Goal: Task Accomplishment & Management: Manage account settings

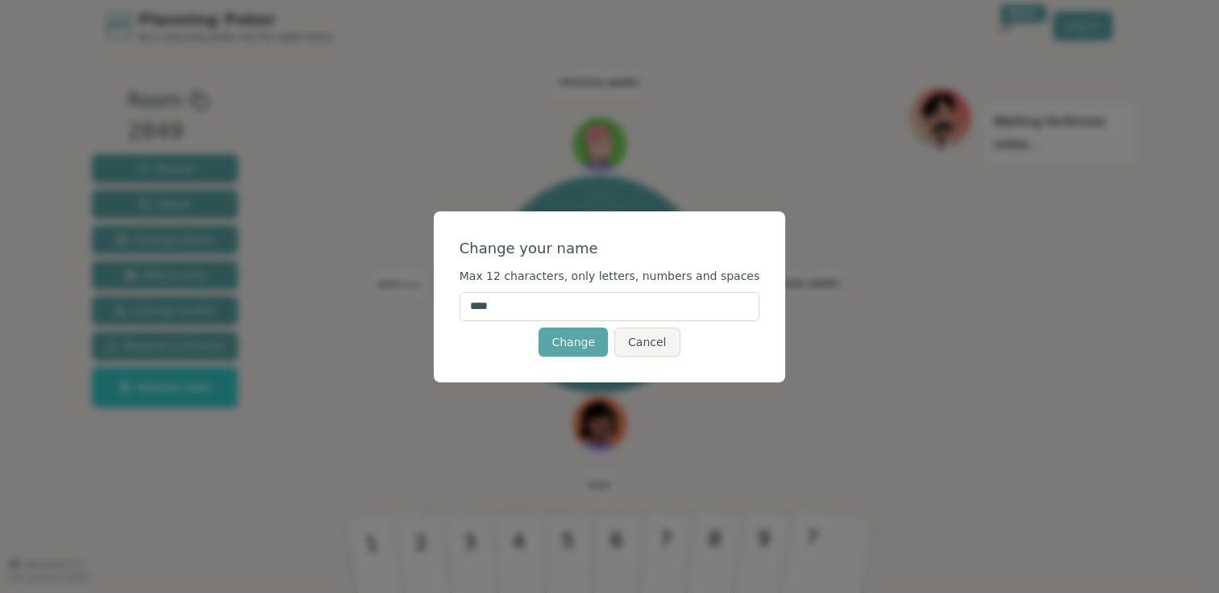
drag, startPoint x: 552, startPoint y: 301, endPoint x: 431, endPoint y: 302, distance: 121.8
click at [431, 302] on div "Change your name Max 12 characters, only letters, numbers and spaces **** Chang…" at bounding box center [609, 296] width 1219 height 593
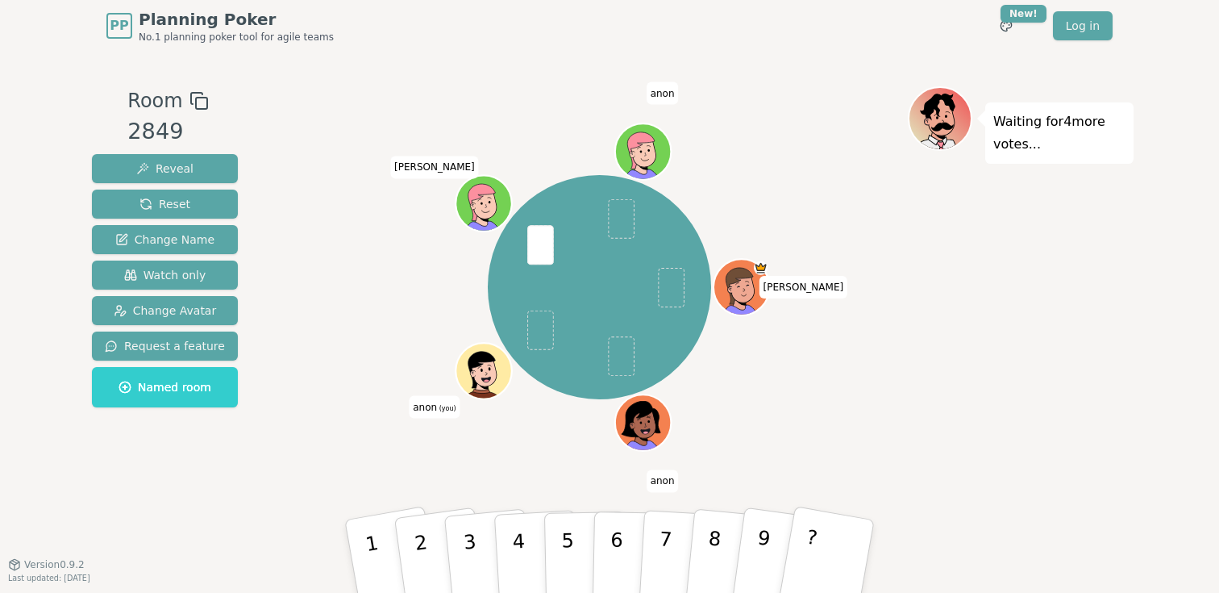
click at [655, 90] on span "anon" at bounding box center [663, 93] width 32 height 23
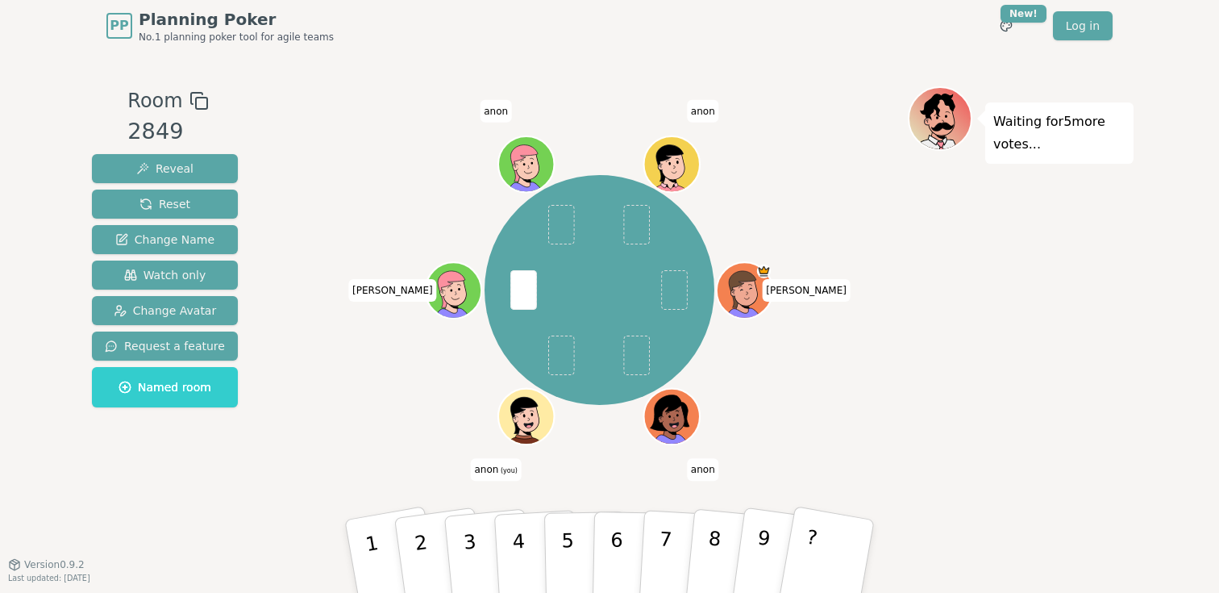
click at [666, 100] on div at bounding box center [599, 100] width 617 height 29
click at [502, 464] on span "anon (you)" at bounding box center [495, 469] width 51 height 23
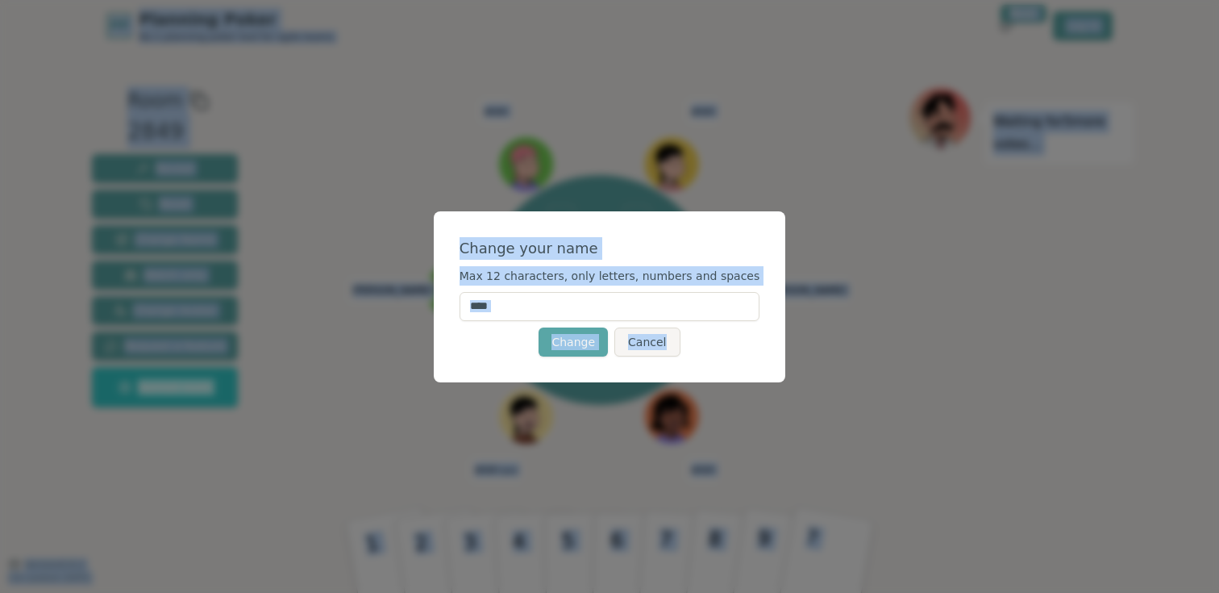
click at [540, 308] on input "****" at bounding box center [610, 306] width 301 height 29
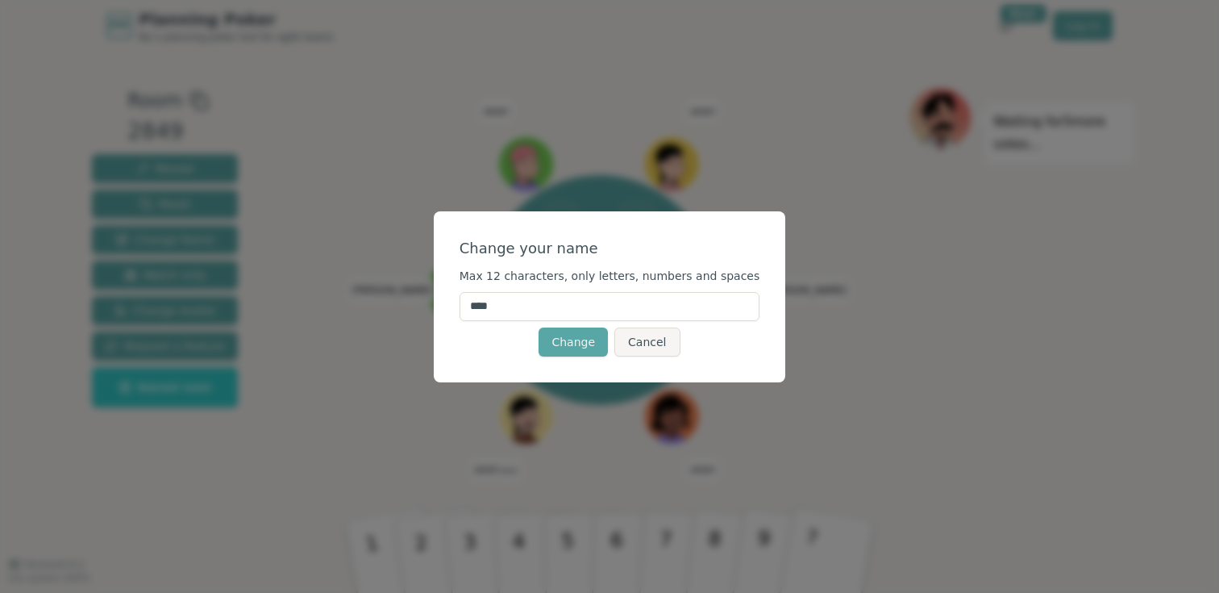
click at [540, 308] on input "****" at bounding box center [610, 306] width 301 height 29
type input "***"
click at [565, 341] on button "Change" at bounding box center [573, 341] width 69 height 29
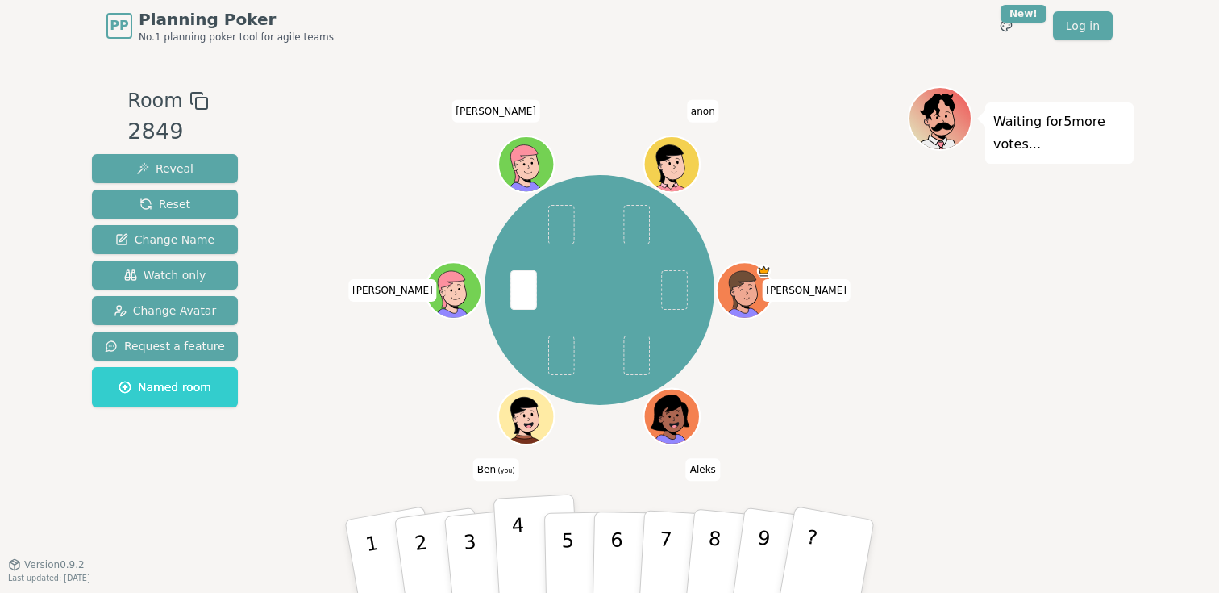
click at [503, 543] on button "4" at bounding box center [537, 556] width 88 height 126
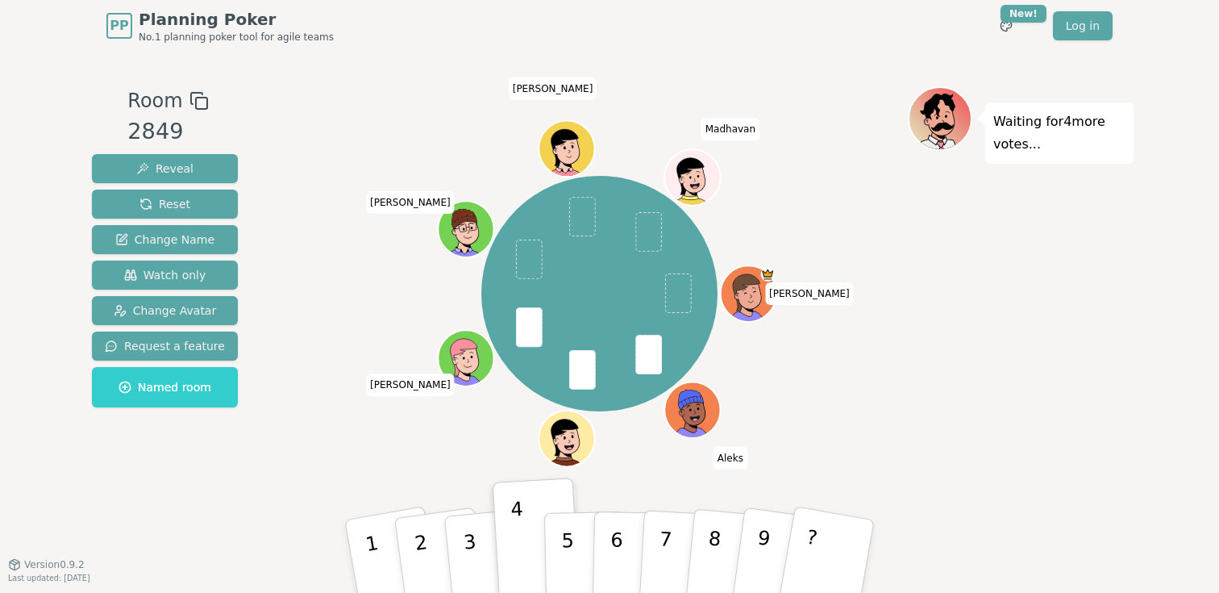
click at [555, 432] on icon at bounding box center [569, 434] width 44 height 6
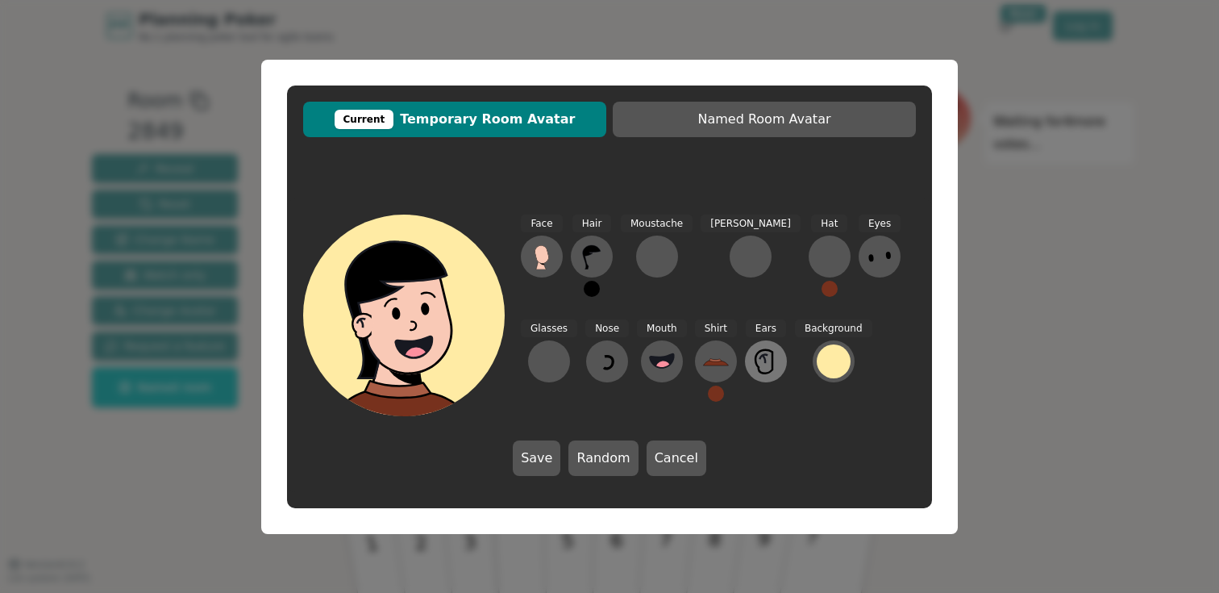
click at [753, 372] on icon at bounding box center [766, 361] width 26 height 26
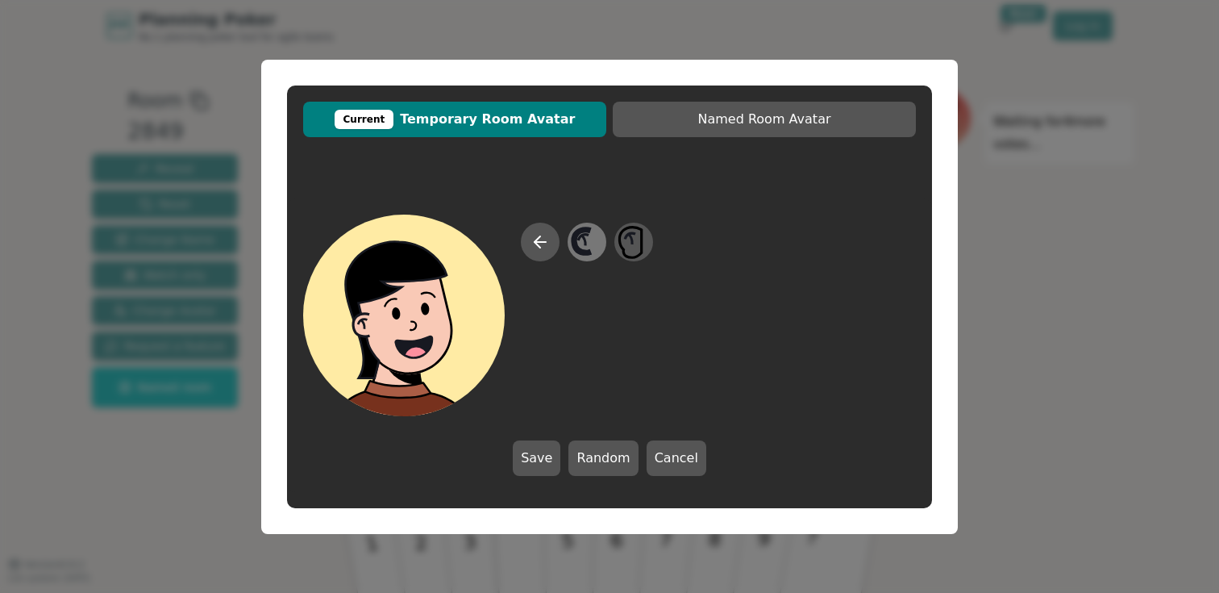
click at [579, 237] on icon at bounding box center [584, 237] width 10 height 6
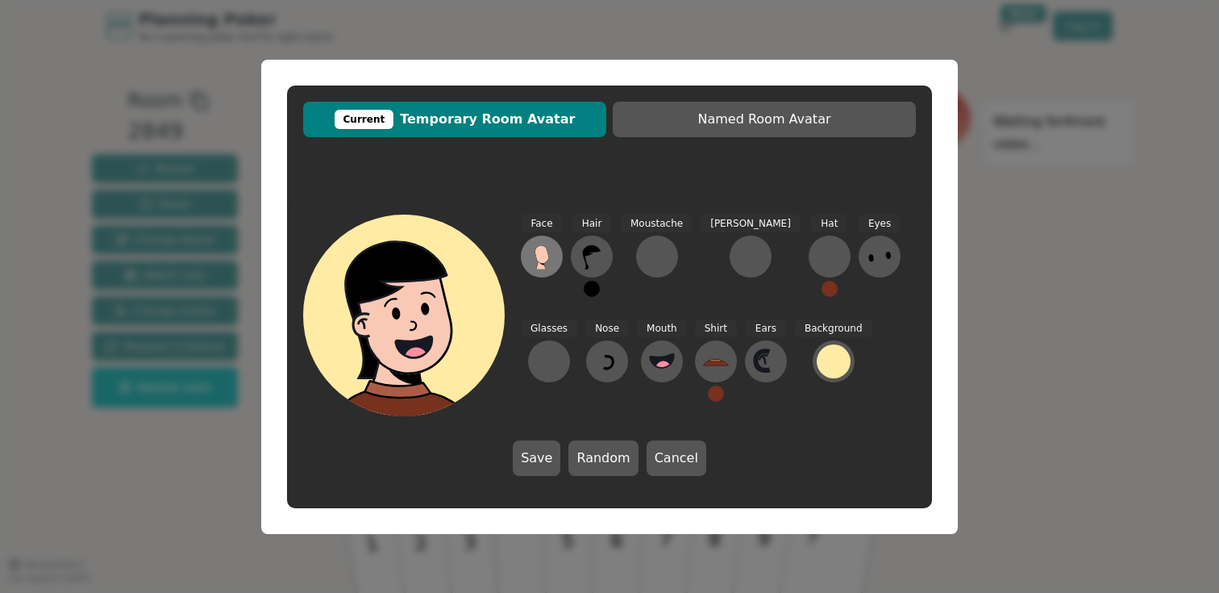
click at [538, 266] on icon at bounding box center [541, 264] width 10 height 9
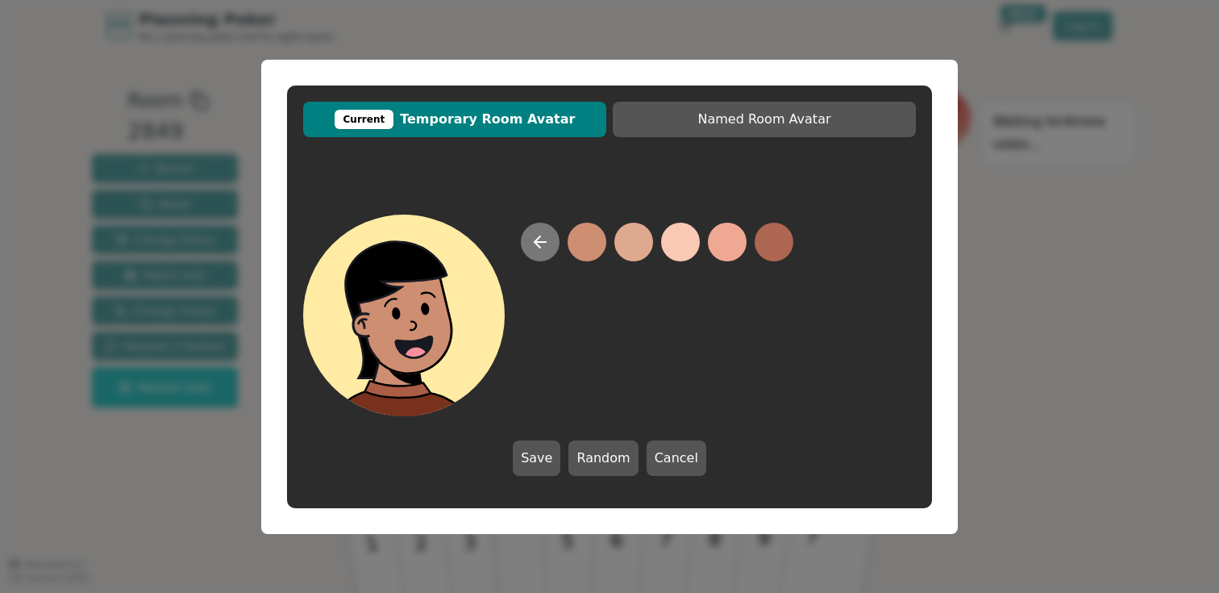
click at [547, 247] on icon at bounding box center [540, 241] width 19 height 19
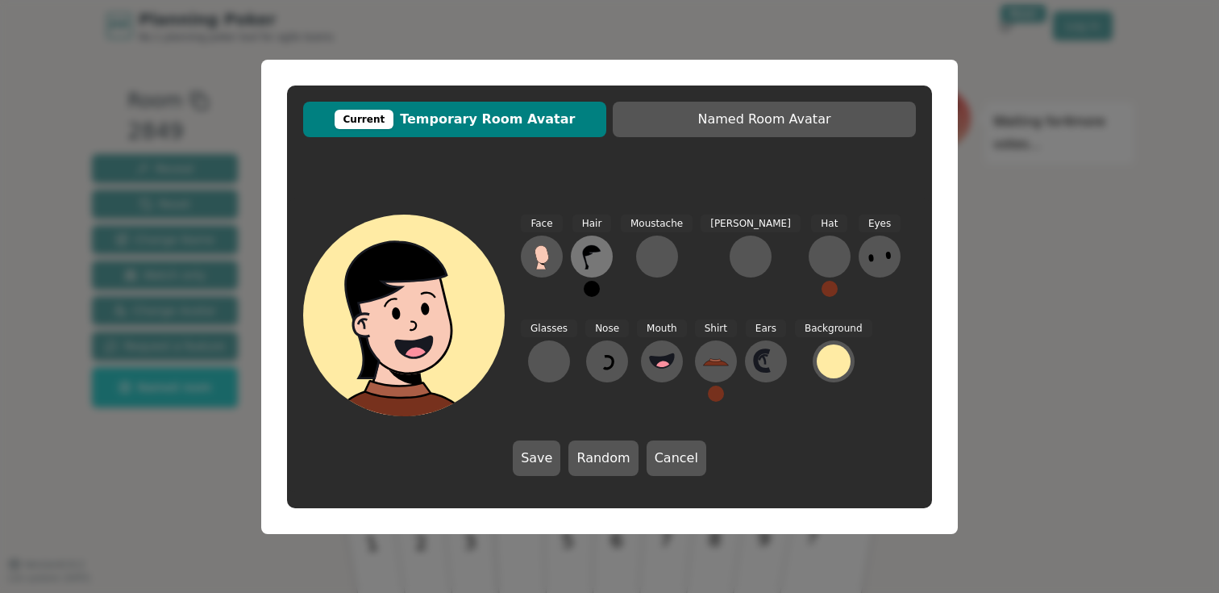
click at [590, 259] on icon at bounding box center [592, 257] width 26 height 26
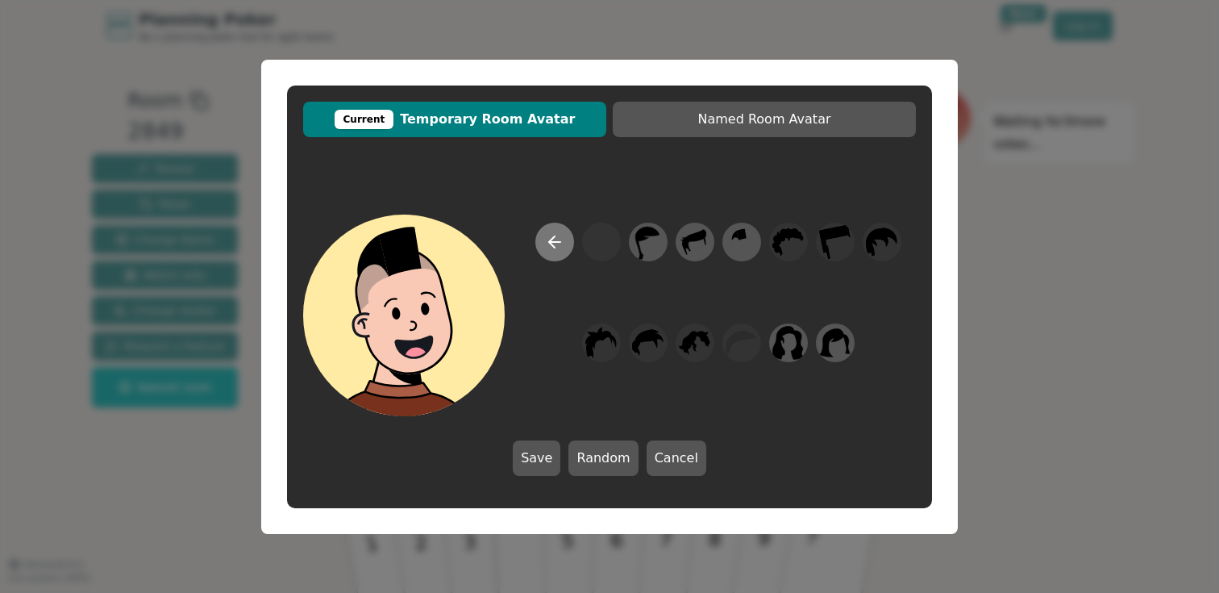
click at [566, 245] on button at bounding box center [554, 242] width 39 height 39
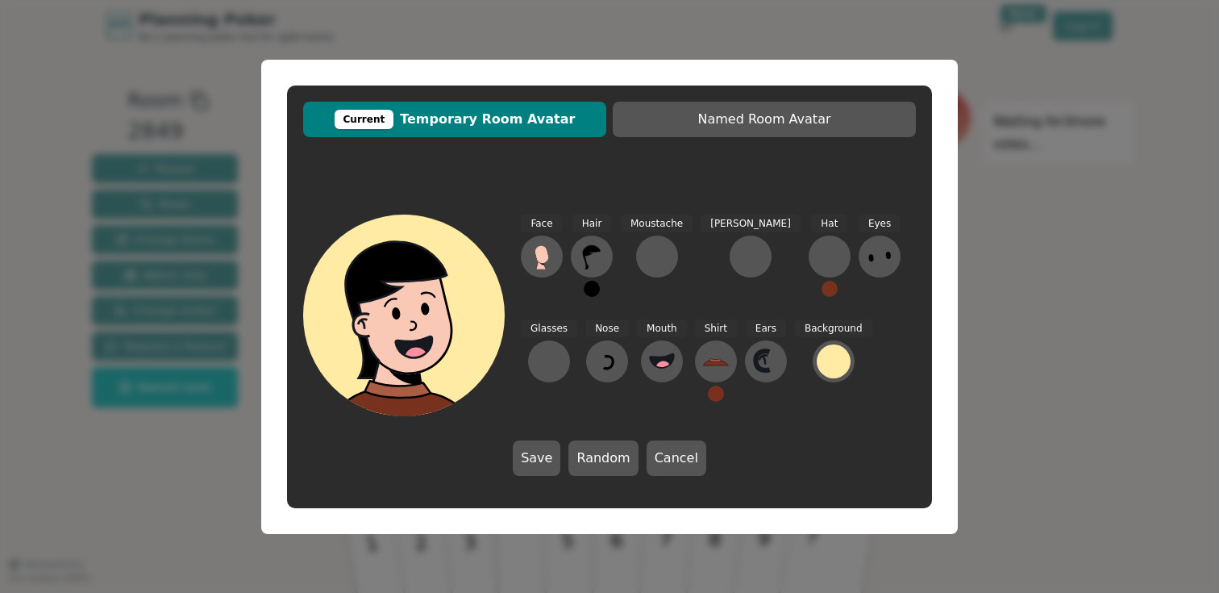
click at [594, 293] on button at bounding box center [592, 289] width 16 height 16
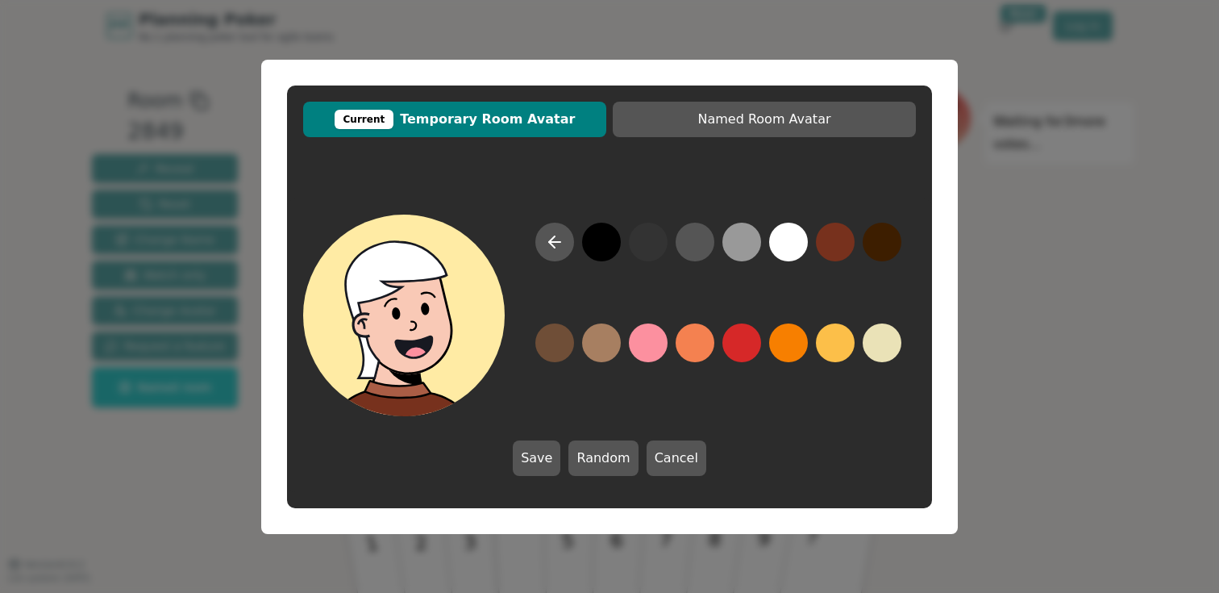
click at [794, 249] on button at bounding box center [788, 242] width 39 height 39
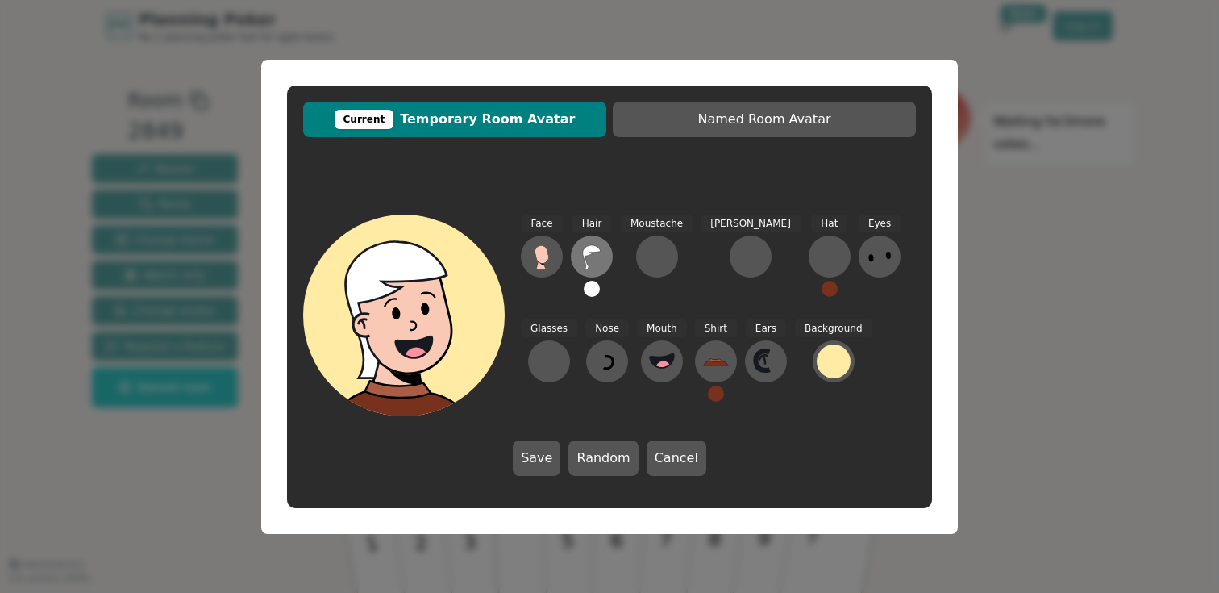
click at [610, 263] on button at bounding box center [592, 256] width 42 height 42
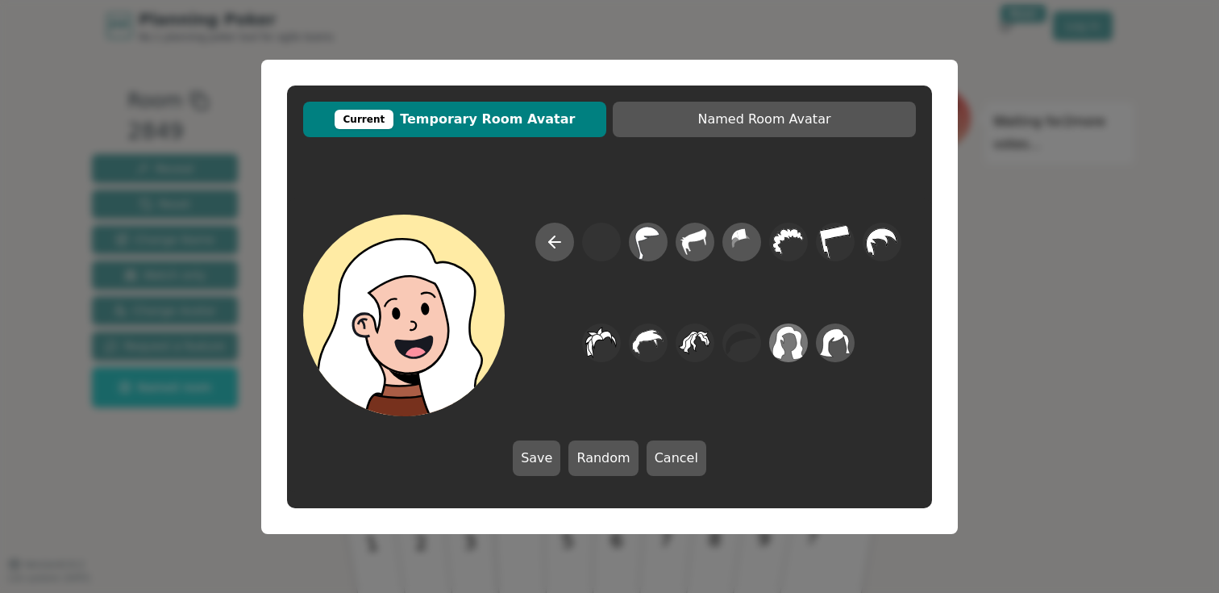
click at [784, 341] on icon at bounding box center [788, 343] width 31 height 34
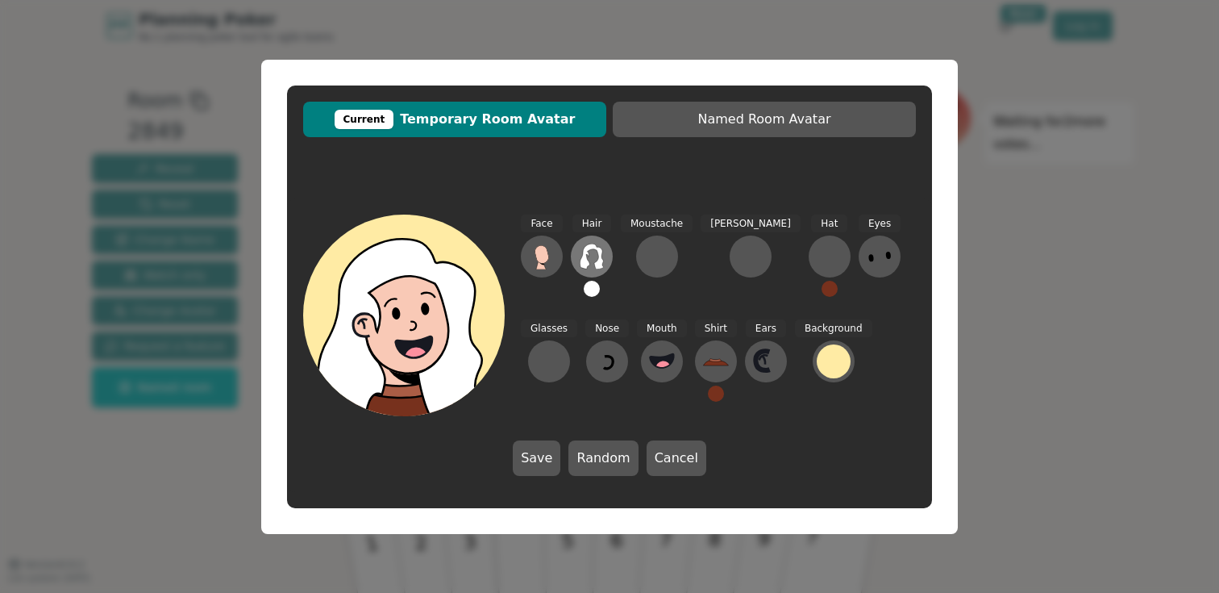
click at [593, 255] on icon at bounding box center [592, 257] width 26 height 26
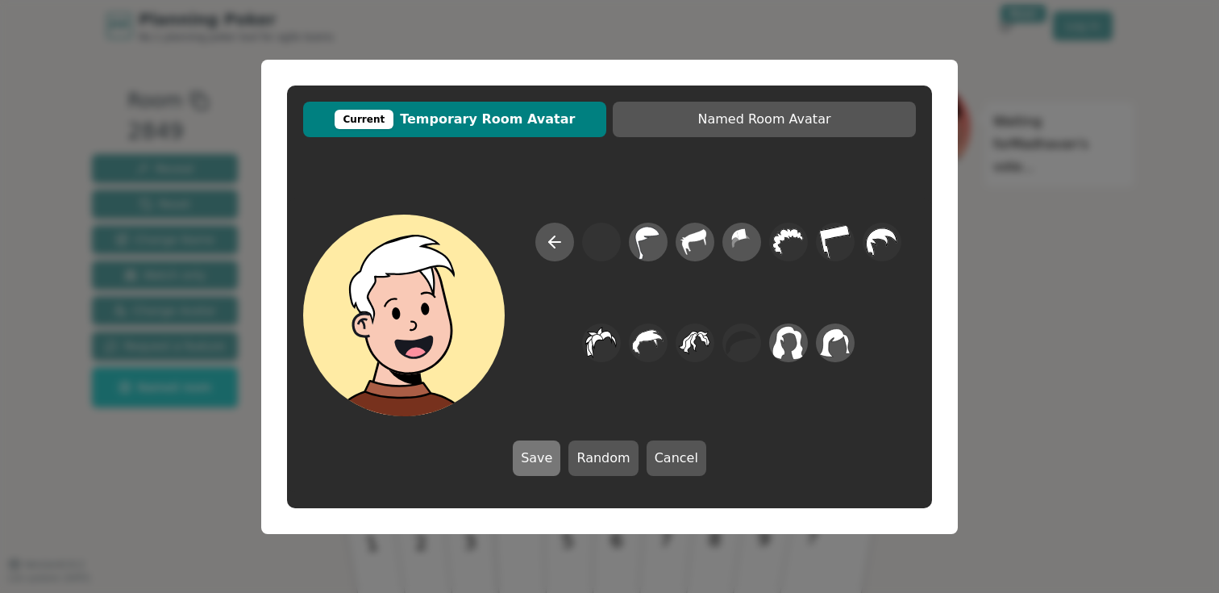
click at [545, 456] on button "Save" at bounding box center [537, 457] width 48 height 35
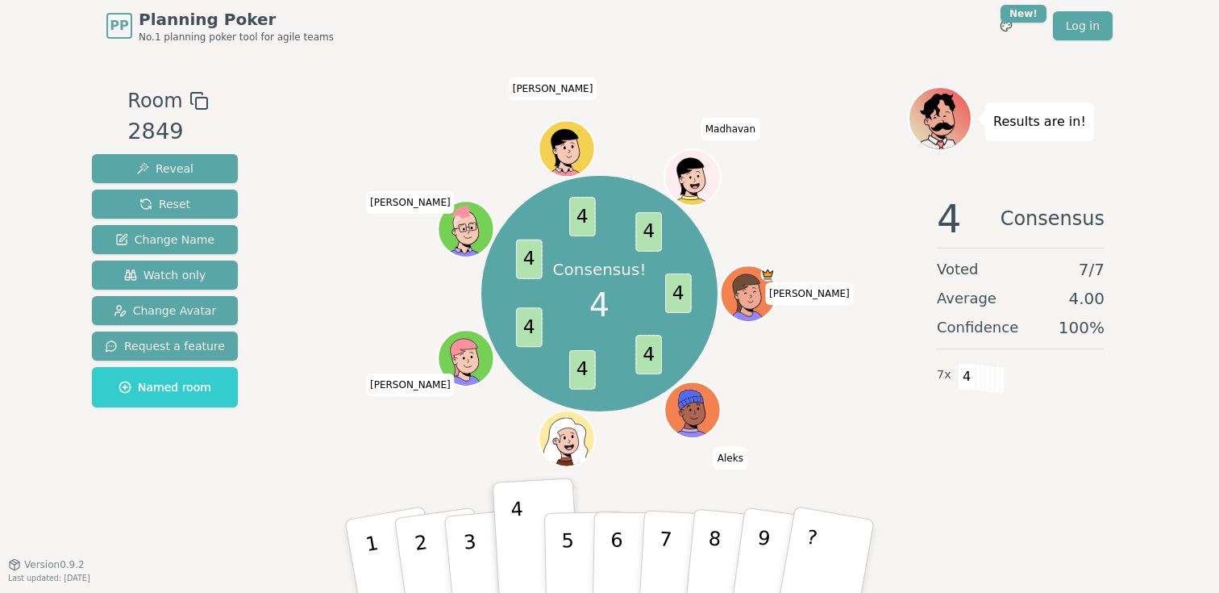
click at [562, 460] on div at bounding box center [568, 455] width 54 height 49
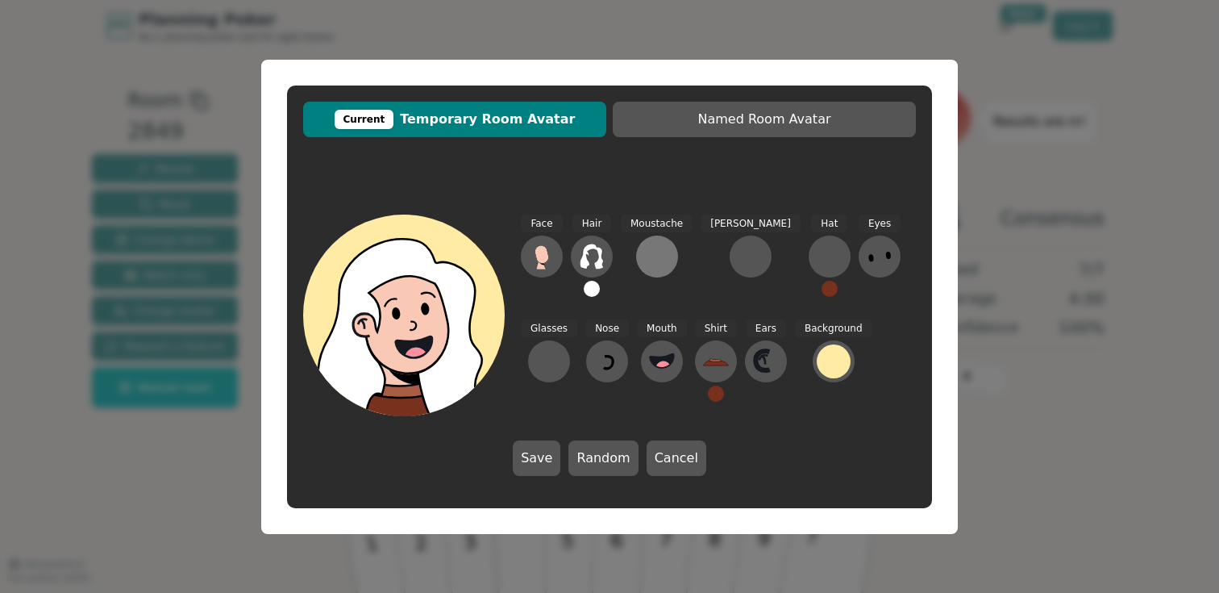
click at [661, 260] on div at bounding box center [657, 257] width 26 height 26
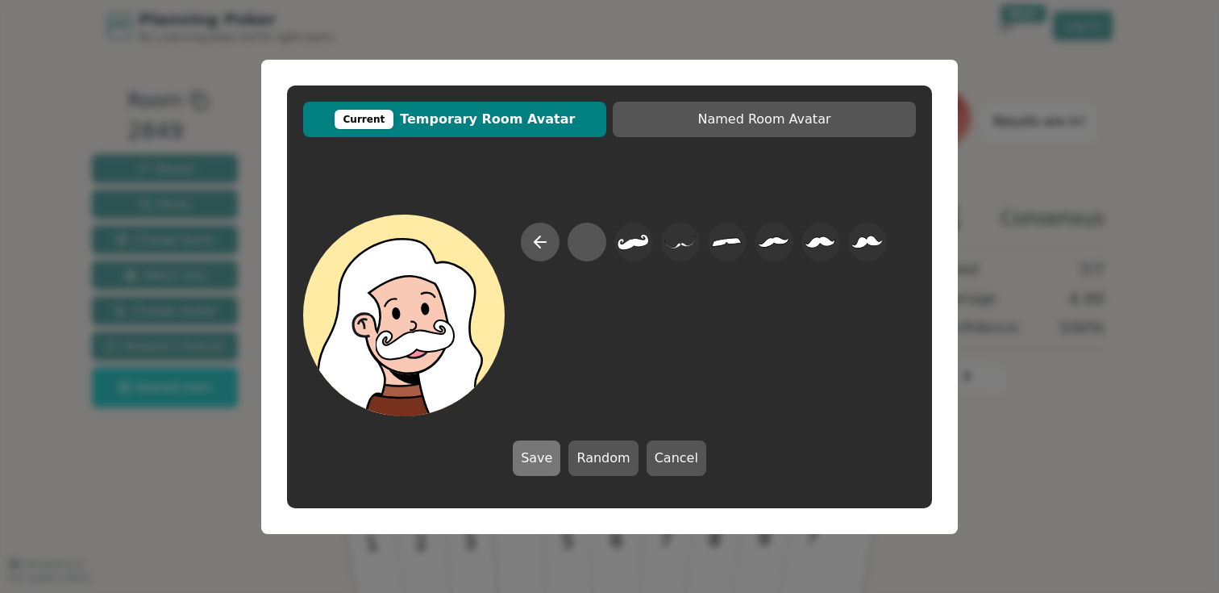
click at [526, 473] on button "Save" at bounding box center [537, 457] width 48 height 35
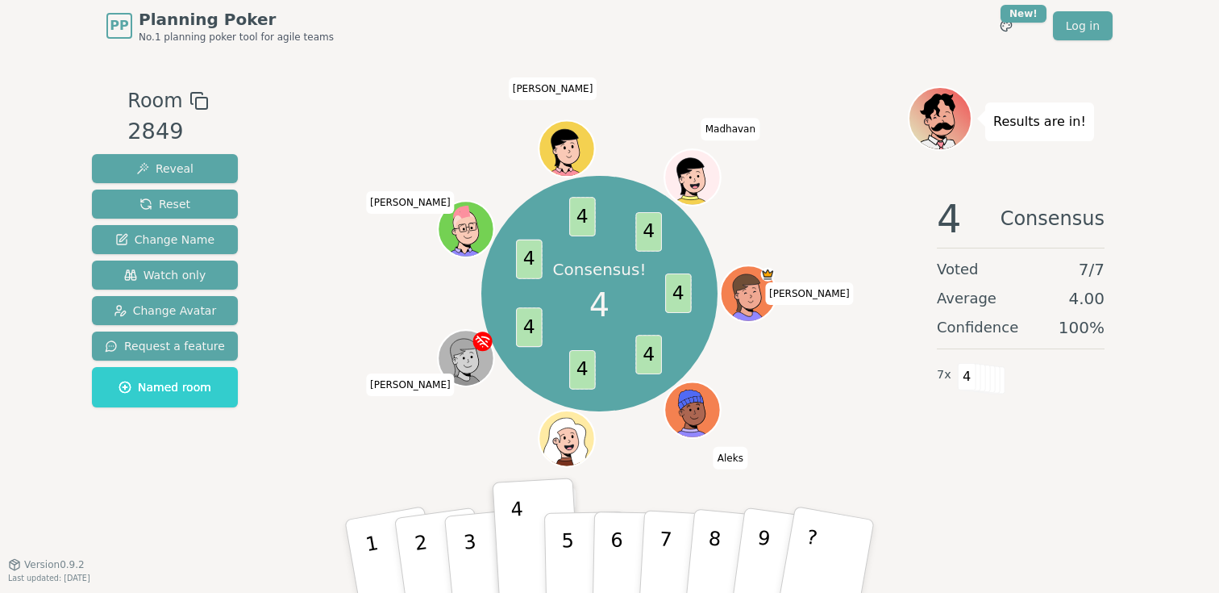
click at [551, 445] on div at bounding box center [568, 455] width 54 height 49
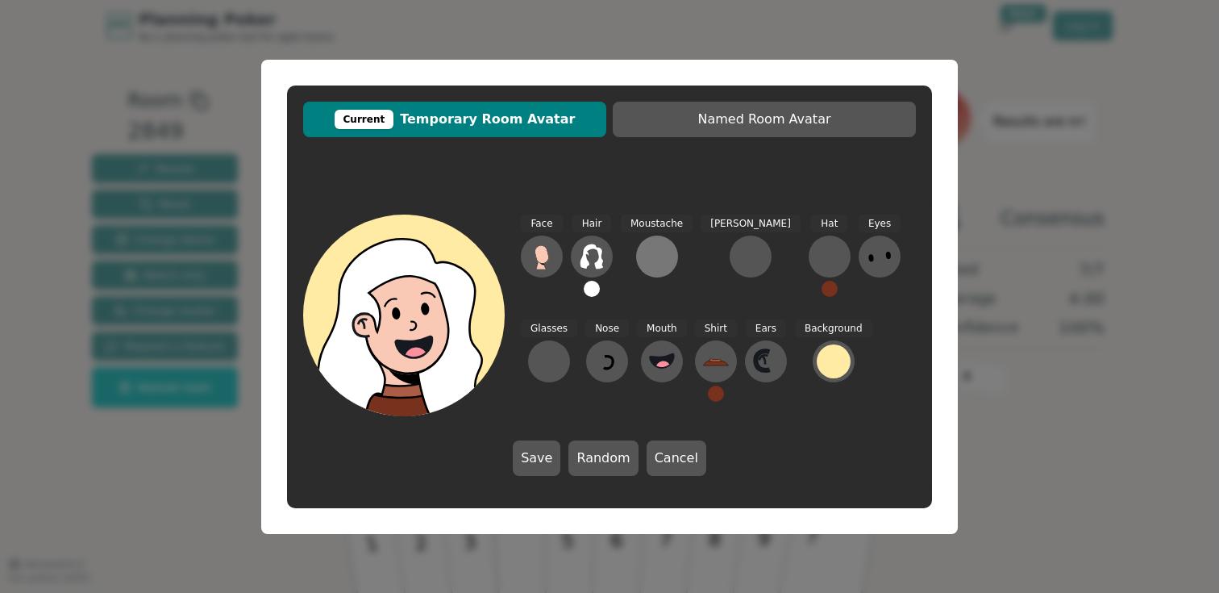
click at [656, 261] on div at bounding box center [657, 257] width 26 height 26
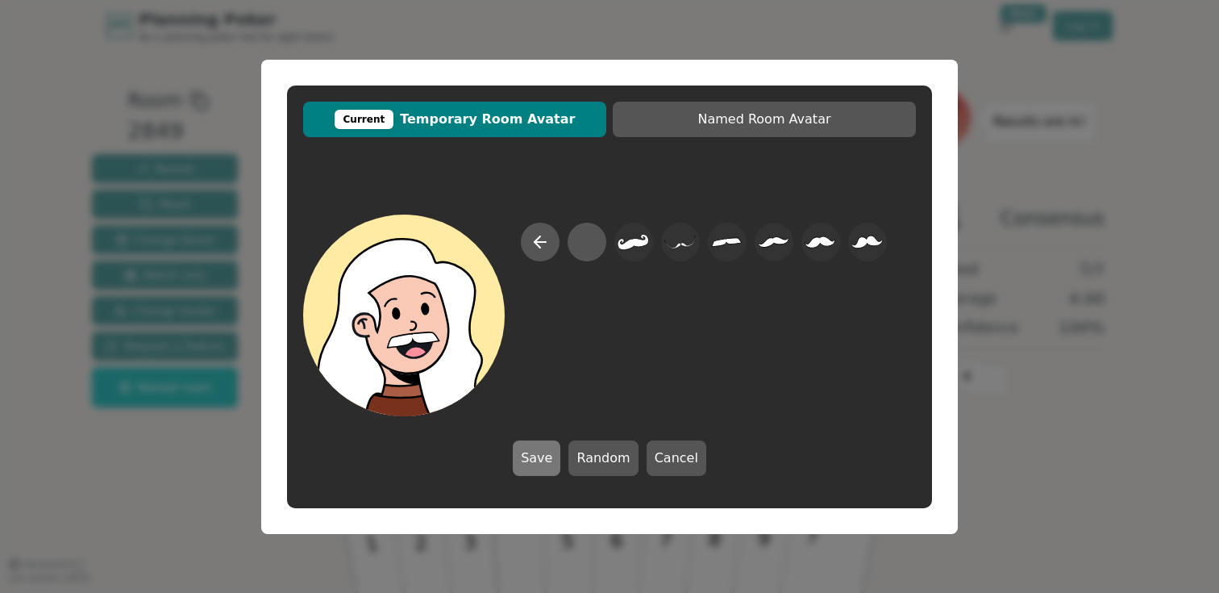
click at [554, 460] on button "Save" at bounding box center [537, 457] width 48 height 35
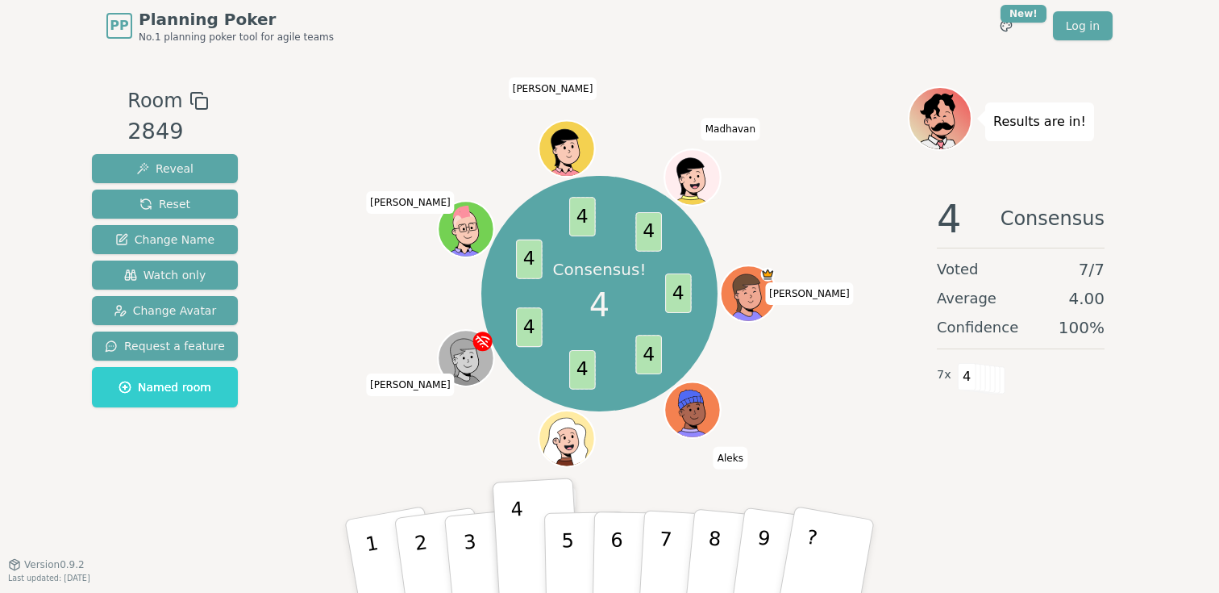
click at [560, 440] on div at bounding box center [568, 455] width 54 height 49
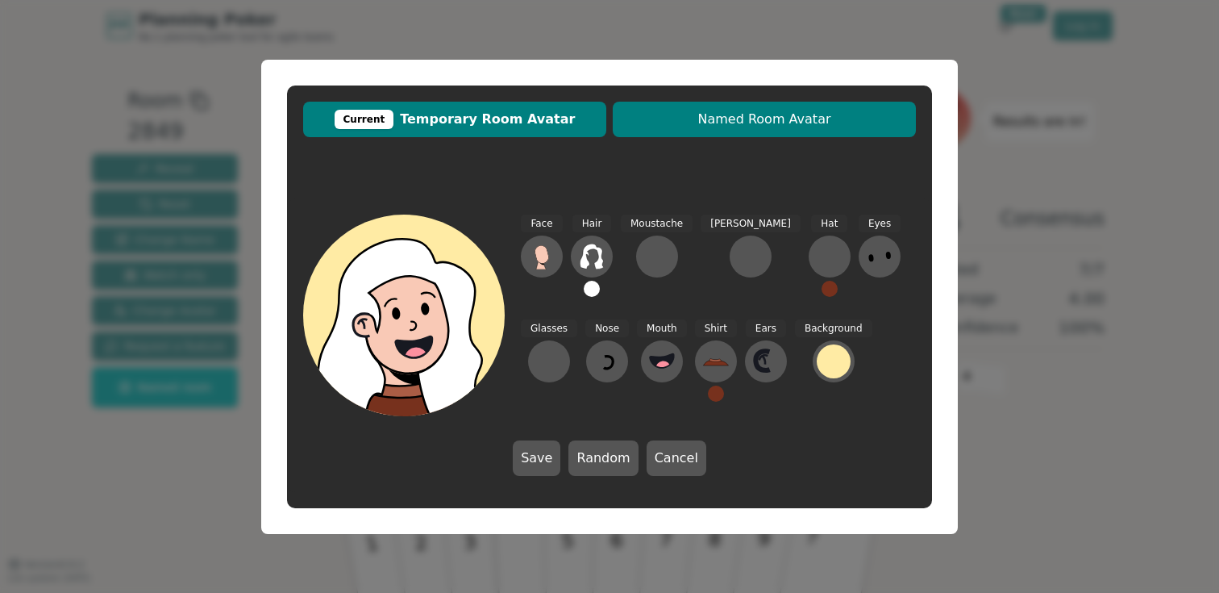
click at [724, 110] on span "Named Room Avatar" at bounding box center [764, 119] width 287 height 19
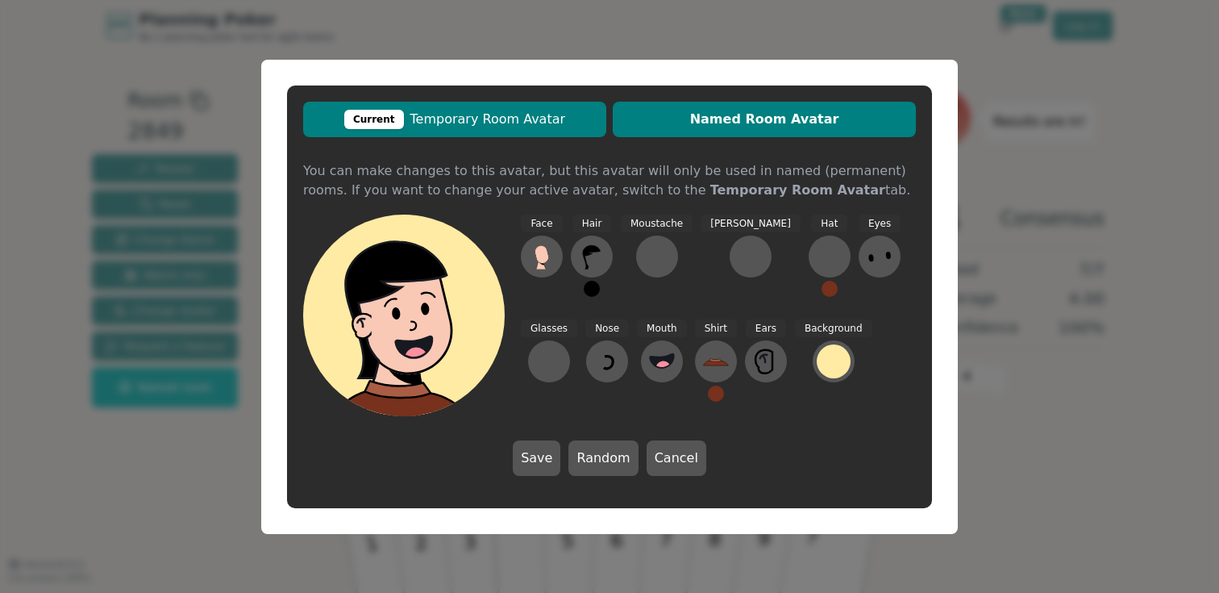
click at [472, 124] on span "Current Temporary Room Avatar" at bounding box center [454, 119] width 287 height 19
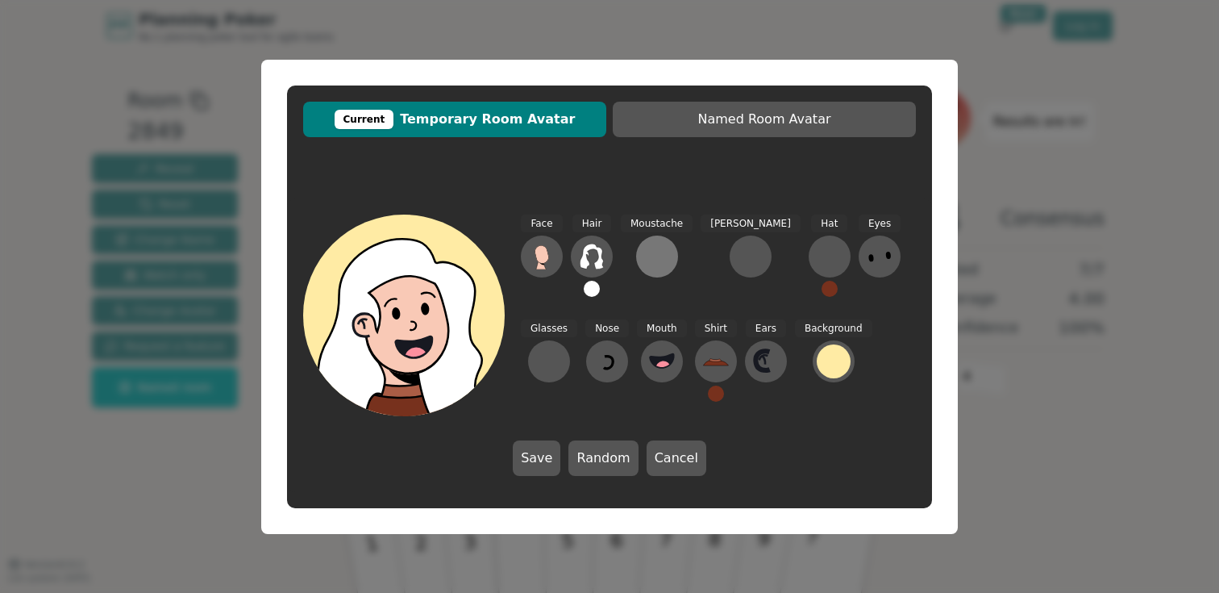
click at [666, 258] on div at bounding box center [657, 257] width 26 height 26
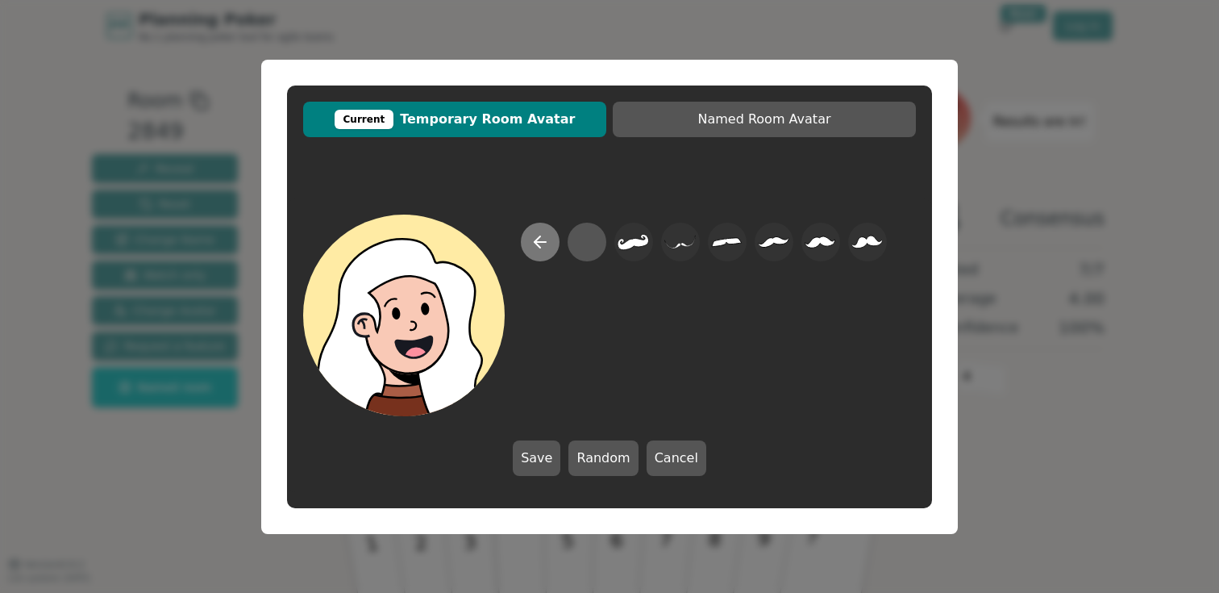
click at [531, 239] on icon at bounding box center [540, 241] width 19 height 19
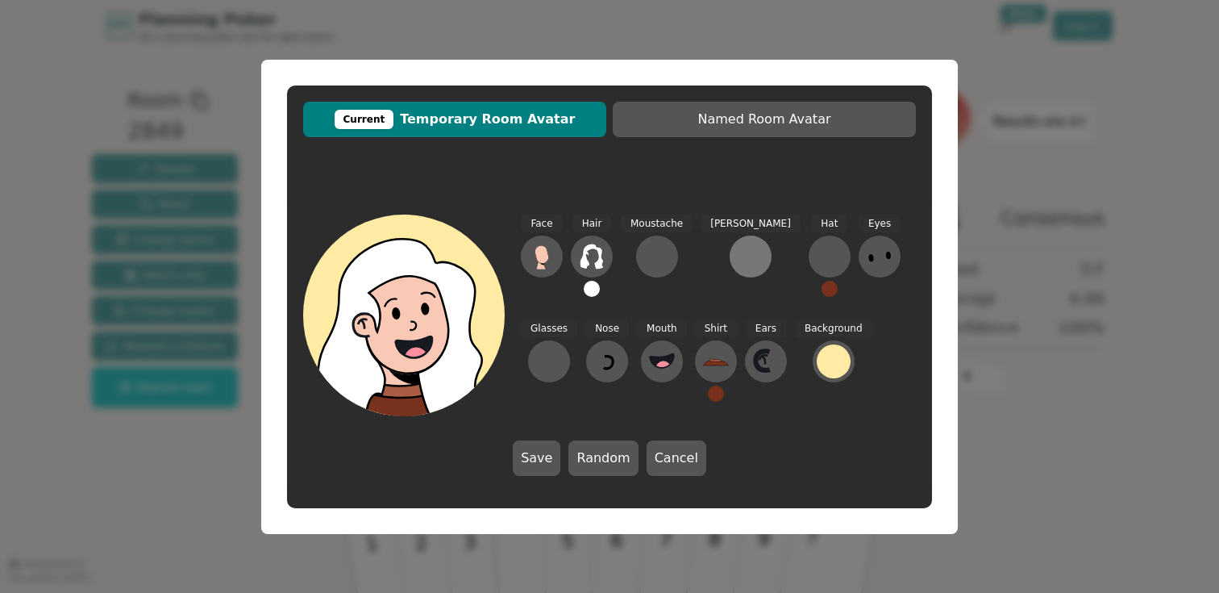
click at [738, 256] on div at bounding box center [751, 257] width 26 height 26
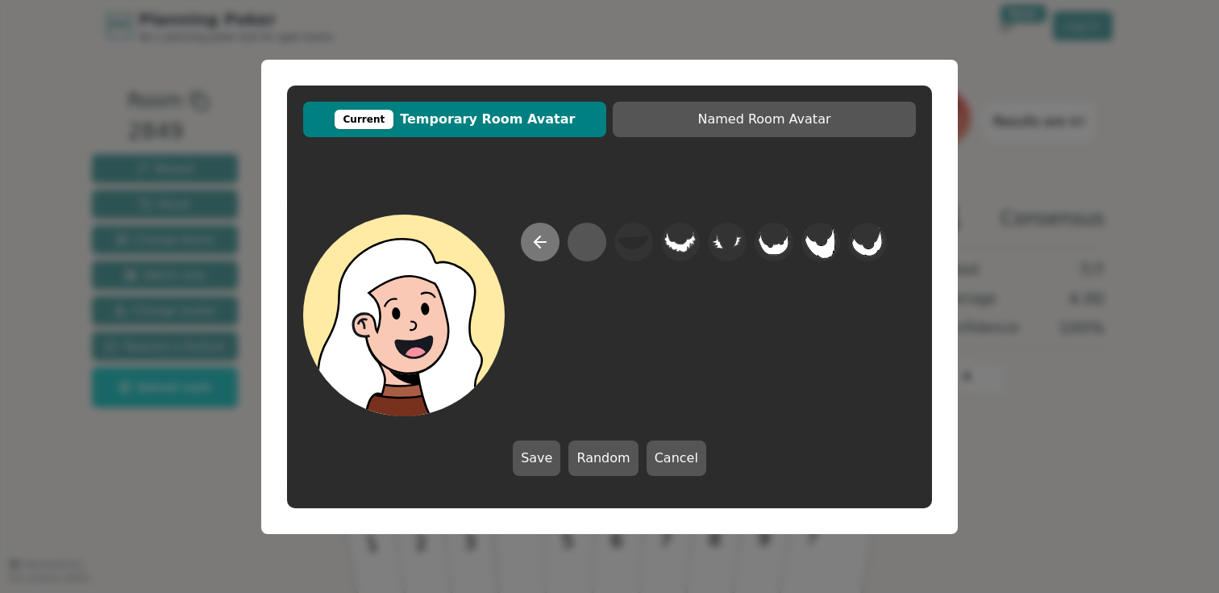
click at [535, 244] on icon at bounding box center [540, 241] width 19 height 19
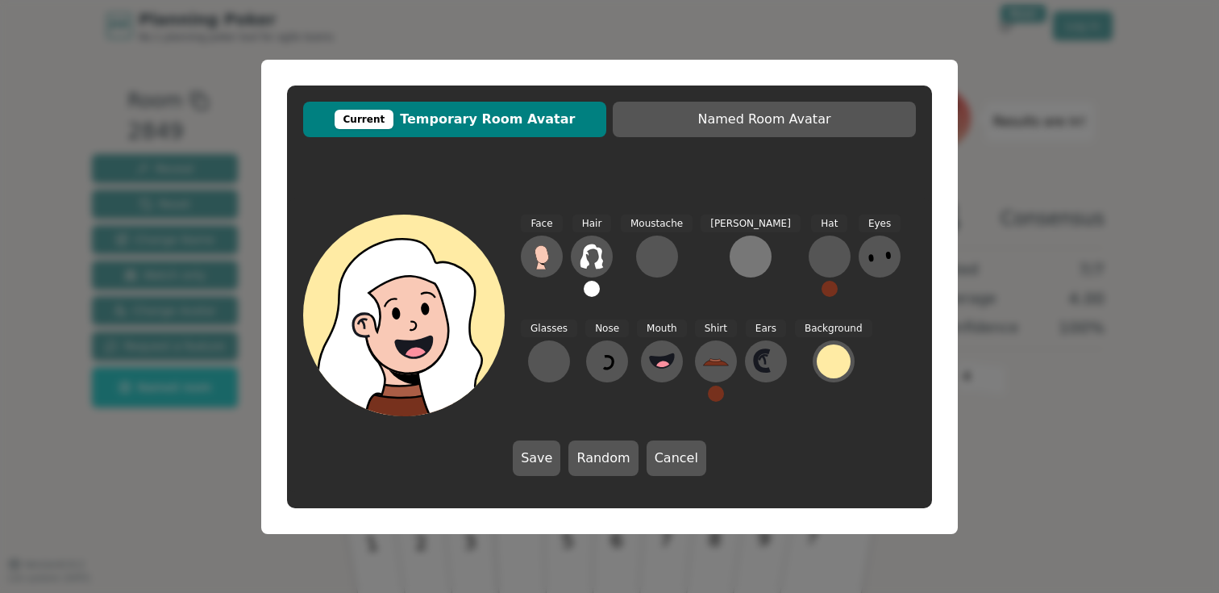
click at [738, 255] on div at bounding box center [751, 257] width 26 height 26
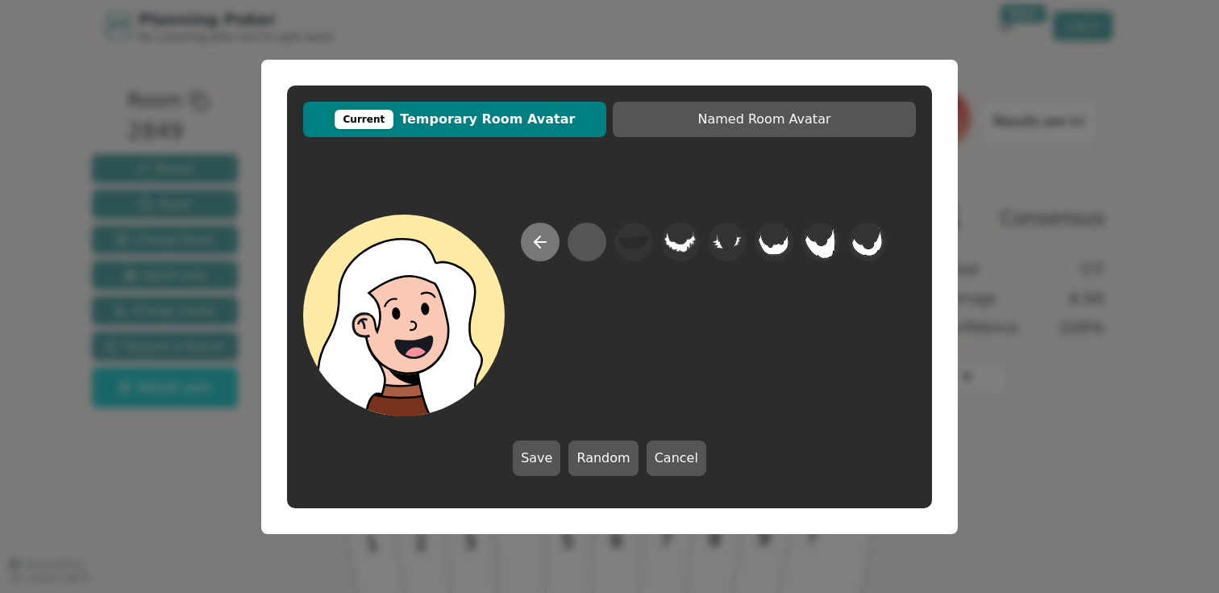
click at [549, 235] on icon at bounding box center [540, 241] width 19 height 19
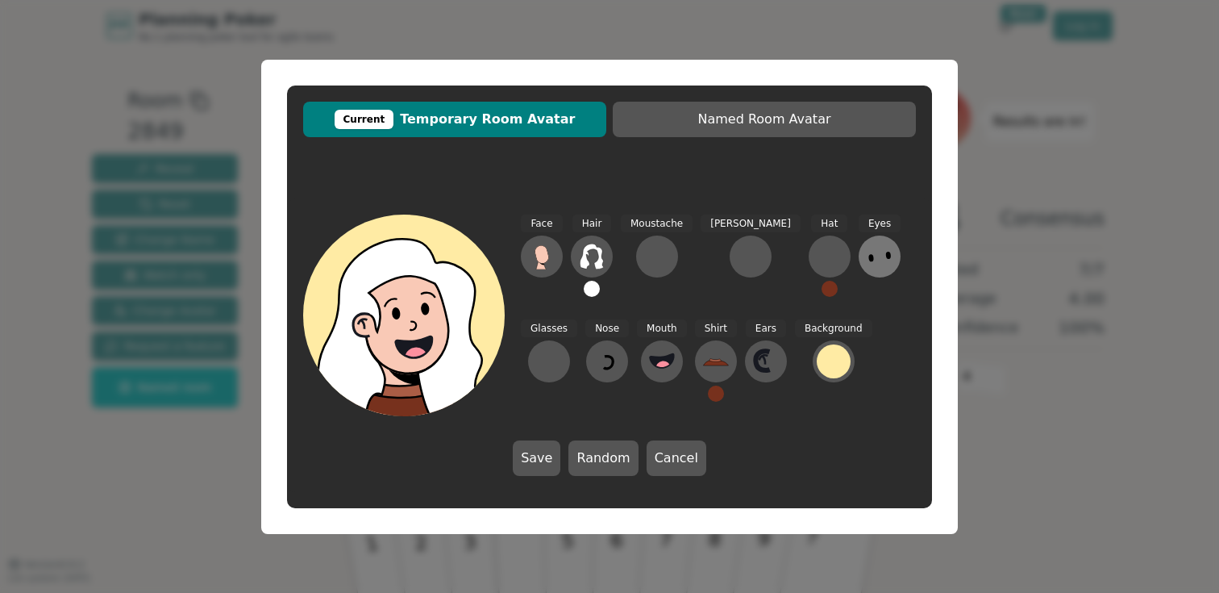
click at [867, 252] on icon at bounding box center [880, 257] width 26 height 26
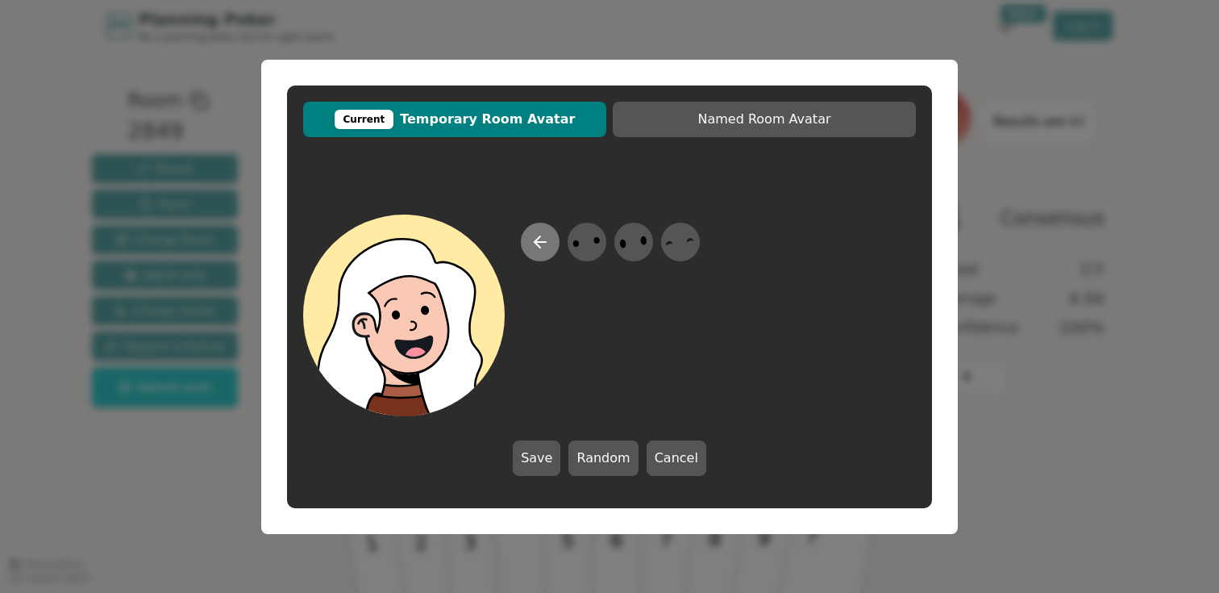
click at [547, 243] on icon at bounding box center [540, 241] width 19 height 19
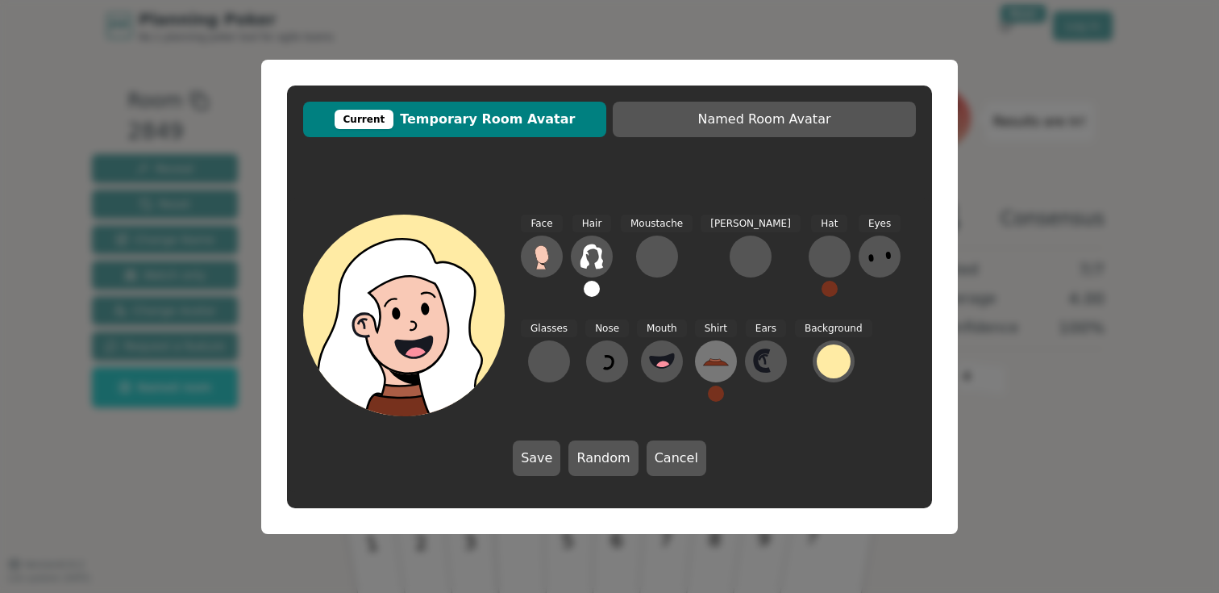
click at [695, 364] on button at bounding box center [716, 361] width 42 height 42
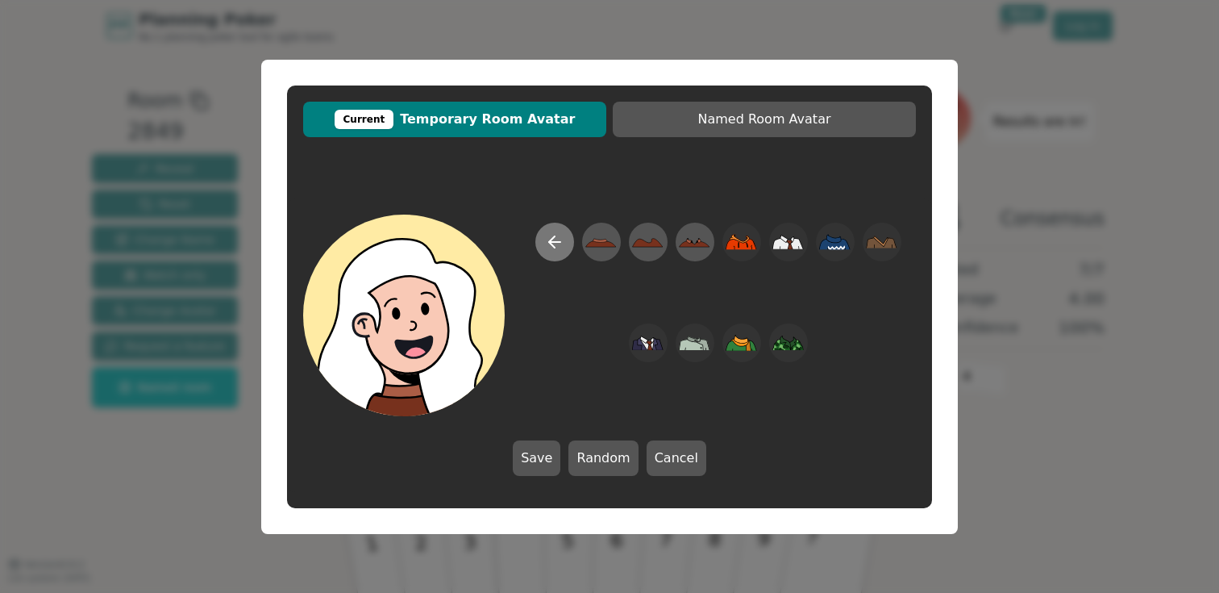
click at [554, 248] on icon at bounding box center [554, 241] width 19 height 19
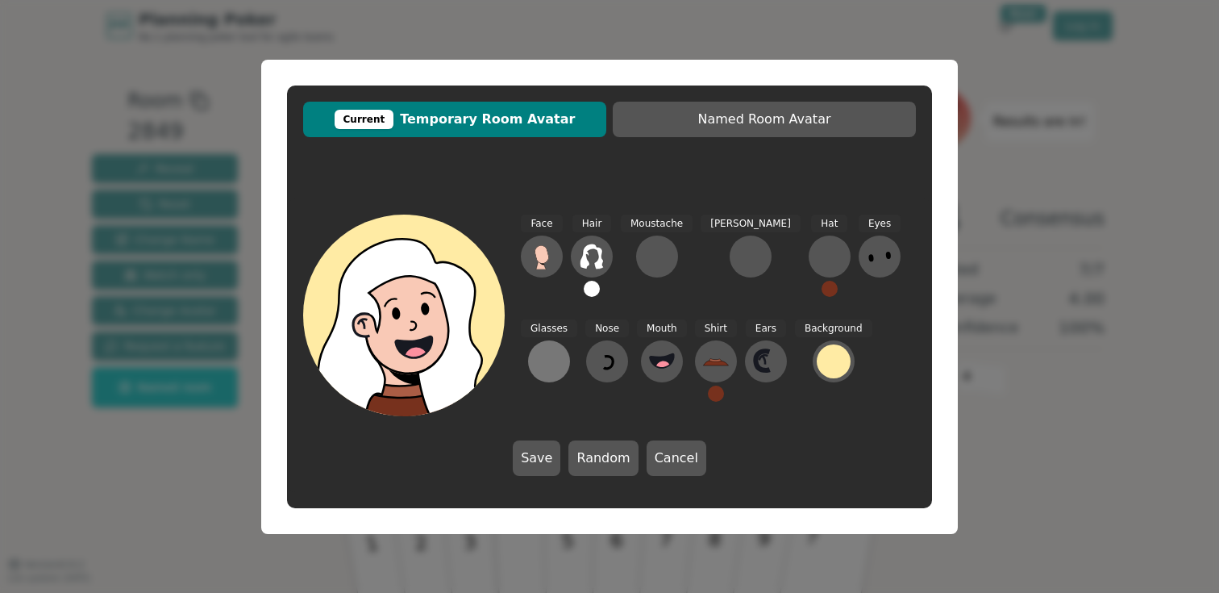
click at [562, 348] on div at bounding box center [549, 361] width 26 height 26
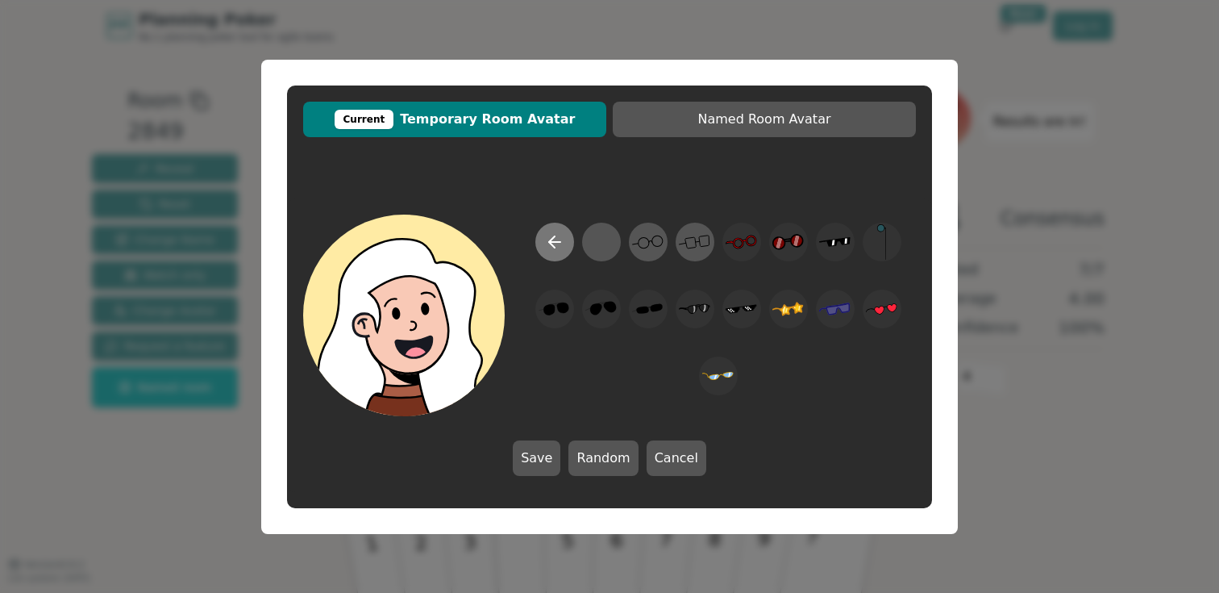
click at [541, 250] on button at bounding box center [554, 242] width 39 height 39
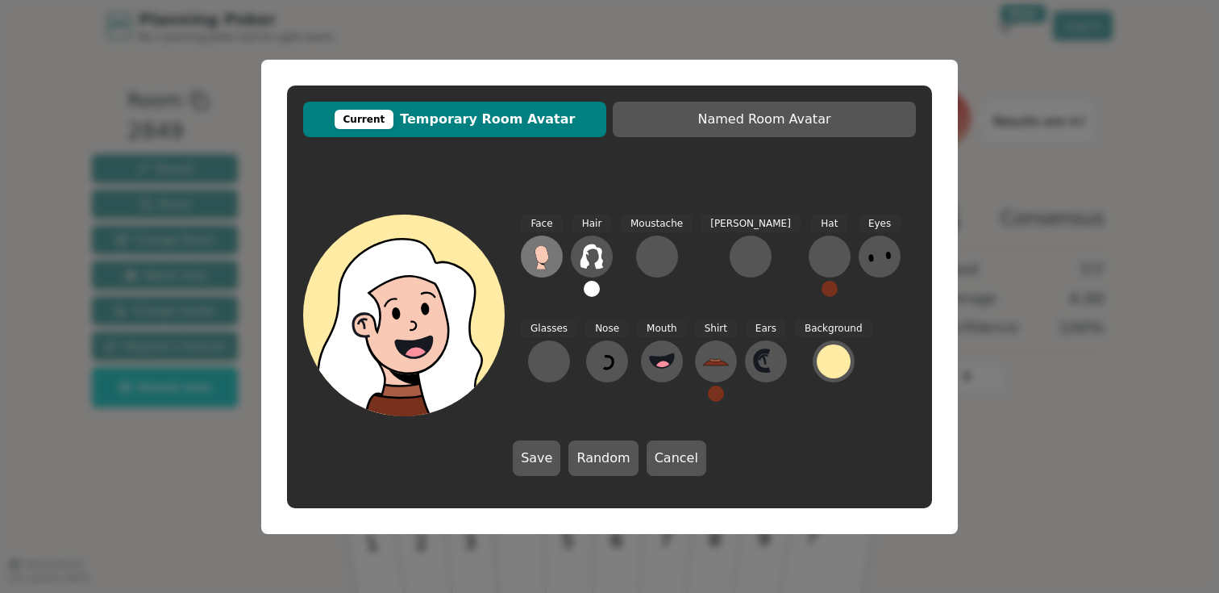
click at [534, 262] on icon at bounding box center [542, 257] width 26 height 26
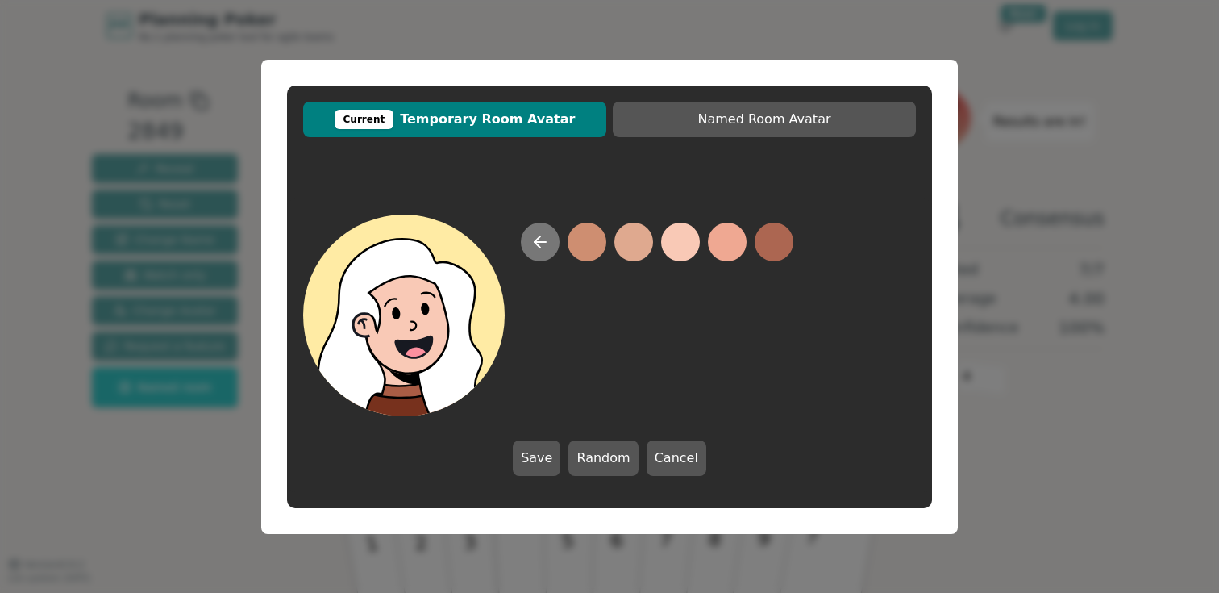
click at [536, 248] on icon at bounding box center [540, 241] width 19 height 19
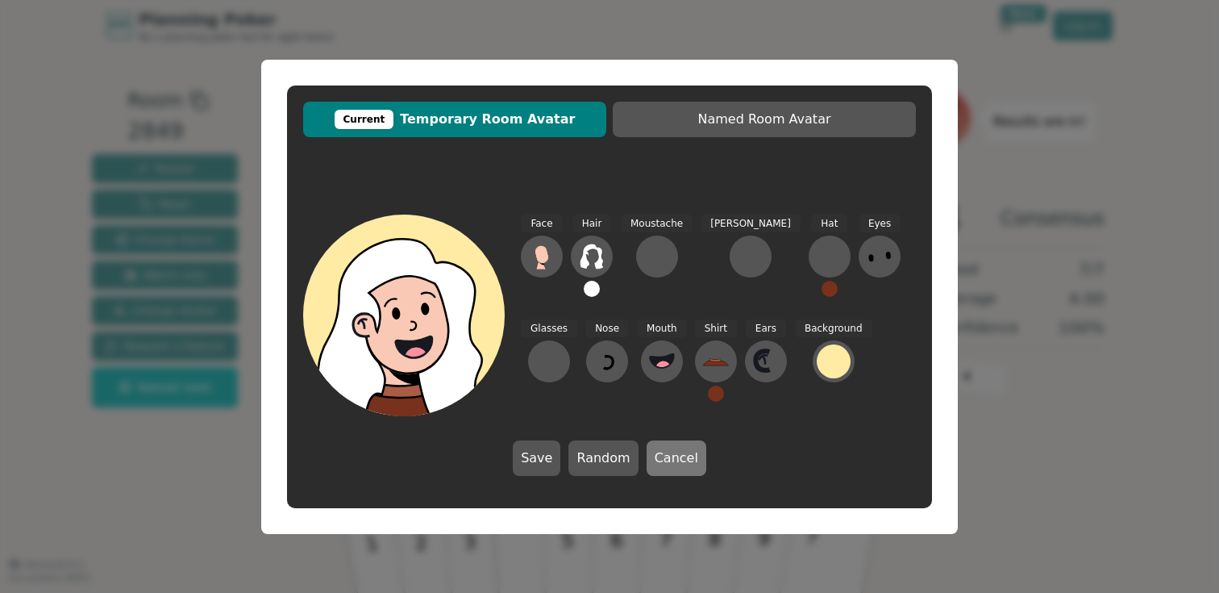
click at [682, 471] on button "Cancel" at bounding box center [677, 457] width 60 height 35
